Goal: Find specific page/section

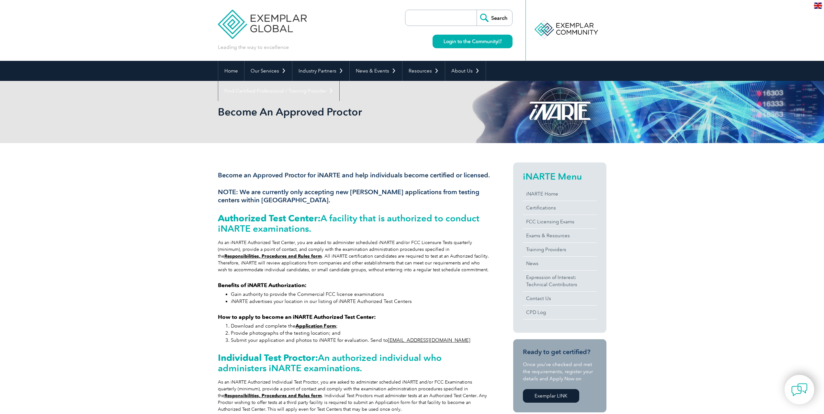
click at [279, 22] on img at bounding box center [262, 19] width 89 height 39
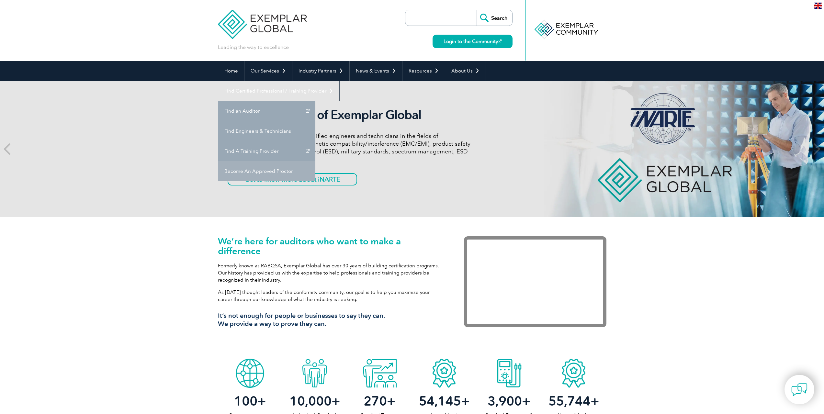
click at [315, 161] on link "Become An Approved Proctor" at bounding box center [266, 171] width 97 height 20
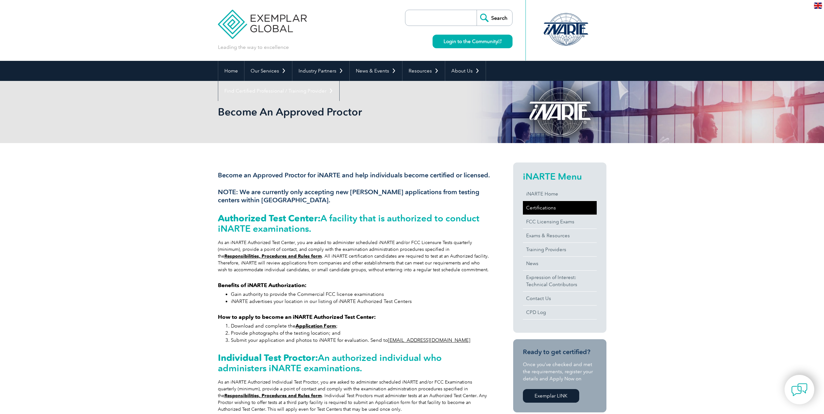
click at [541, 207] on link "Certifications" at bounding box center [560, 208] width 74 height 14
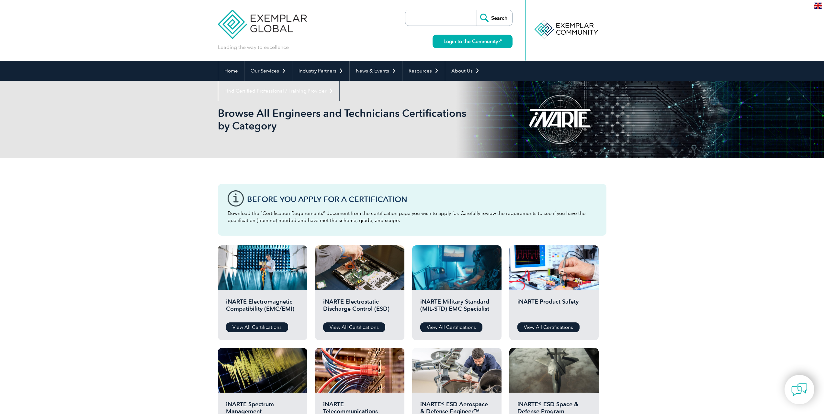
click at [264, 28] on img at bounding box center [262, 19] width 89 height 39
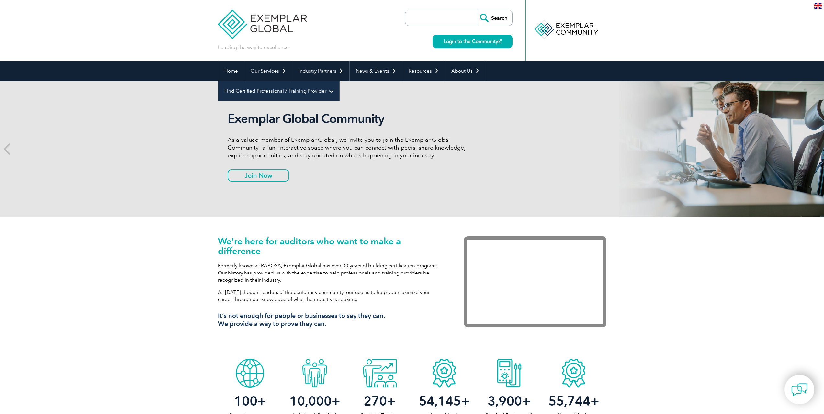
click at [339, 81] on link "Find Certified Professional / Training Provider" at bounding box center [278, 91] width 121 height 20
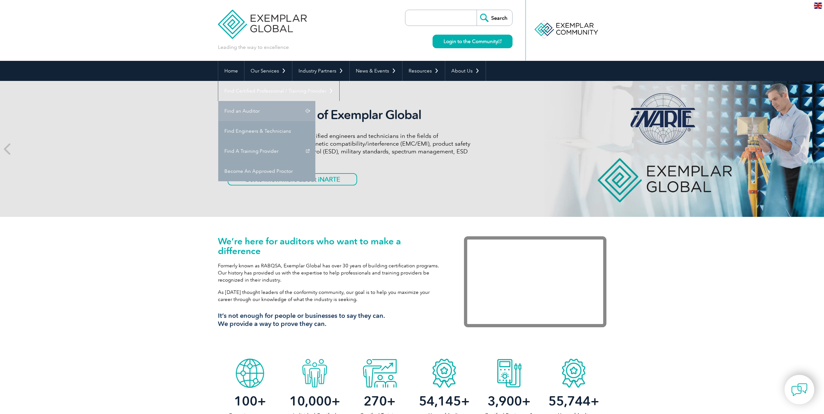
click at [315, 101] on link "Find an Auditor" at bounding box center [266, 111] width 97 height 20
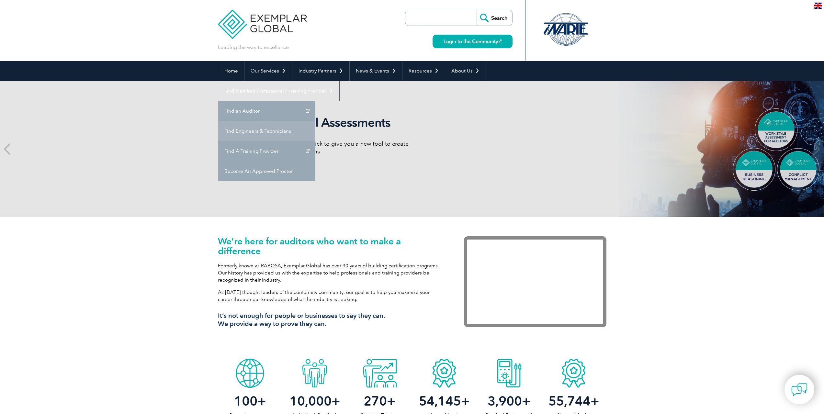
click at [315, 121] on link "Find Engineers & Technicians" at bounding box center [266, 131] width 97 height 20
